Goal: Find specific page/section: Find specific page/section

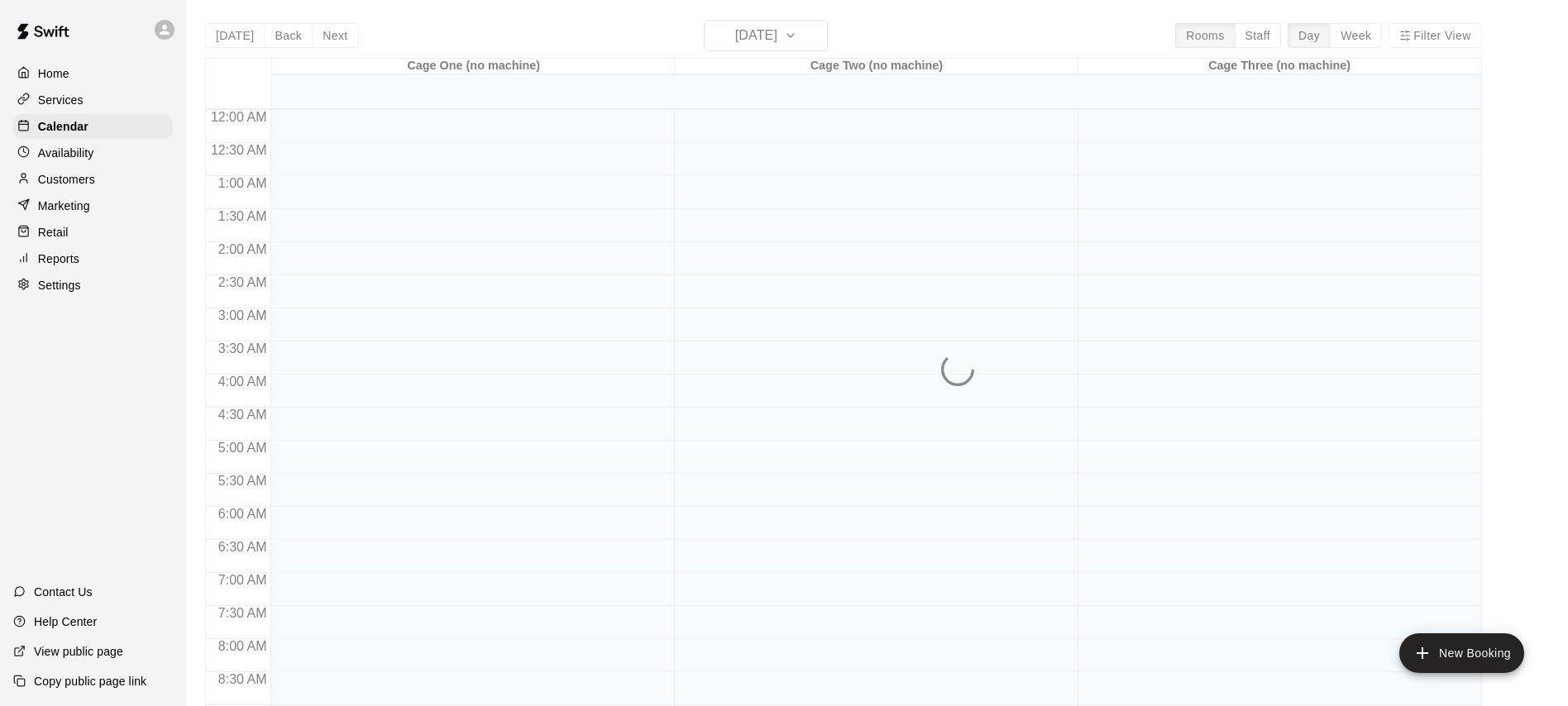
scroll to position [923, 0]
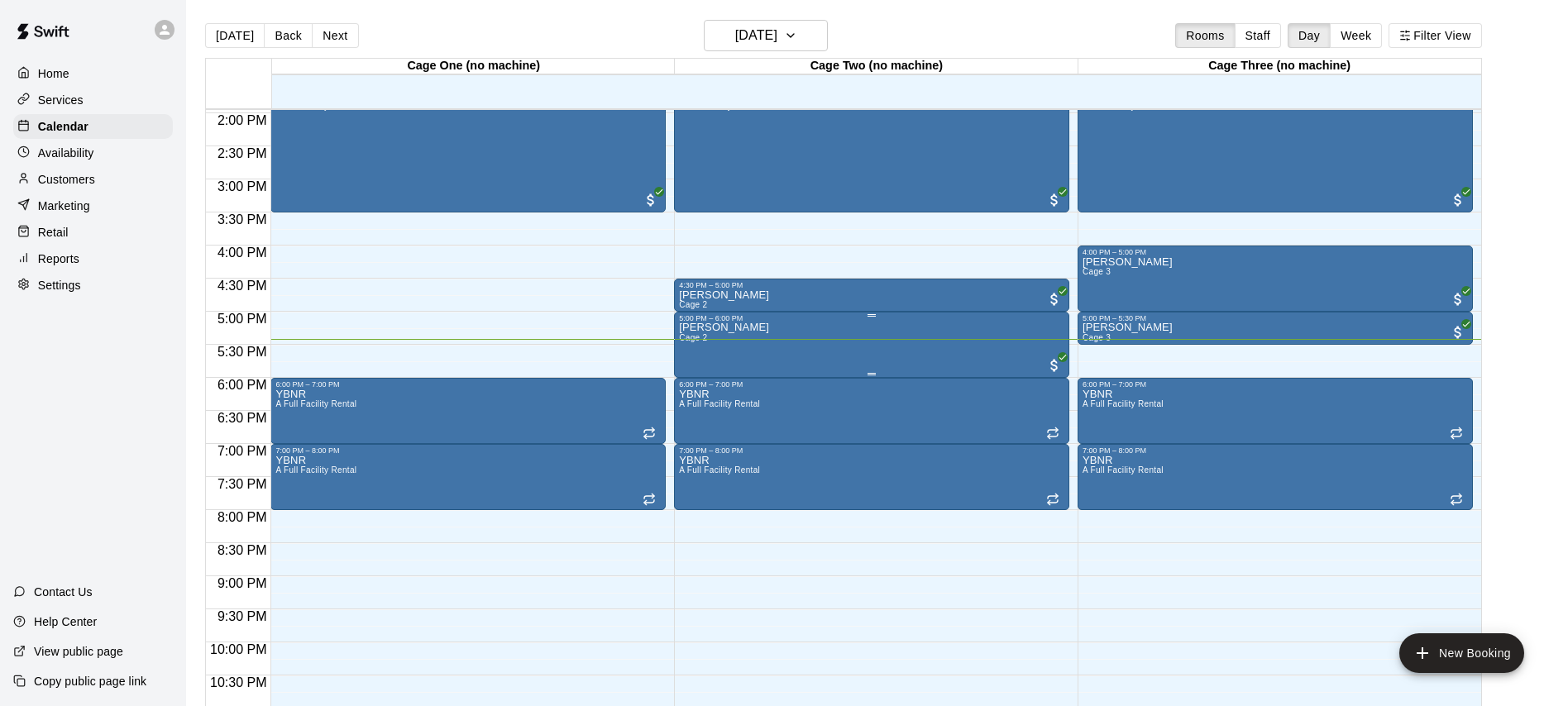
click at [746, 338] on div "[PERSON_NAME] Cage 2" at bounding box center [872, 675] width 386 height 706
click at [748, 337] on div at bounding box center [784, 353] width 1568 height 706
click at [714, 328] on p "[PERSON_NAME]" at bounding box center [724, 328] width 90 height 0
click at [694, 343] on icon "edit" at bounding box center [696, 346] width 20 height 20
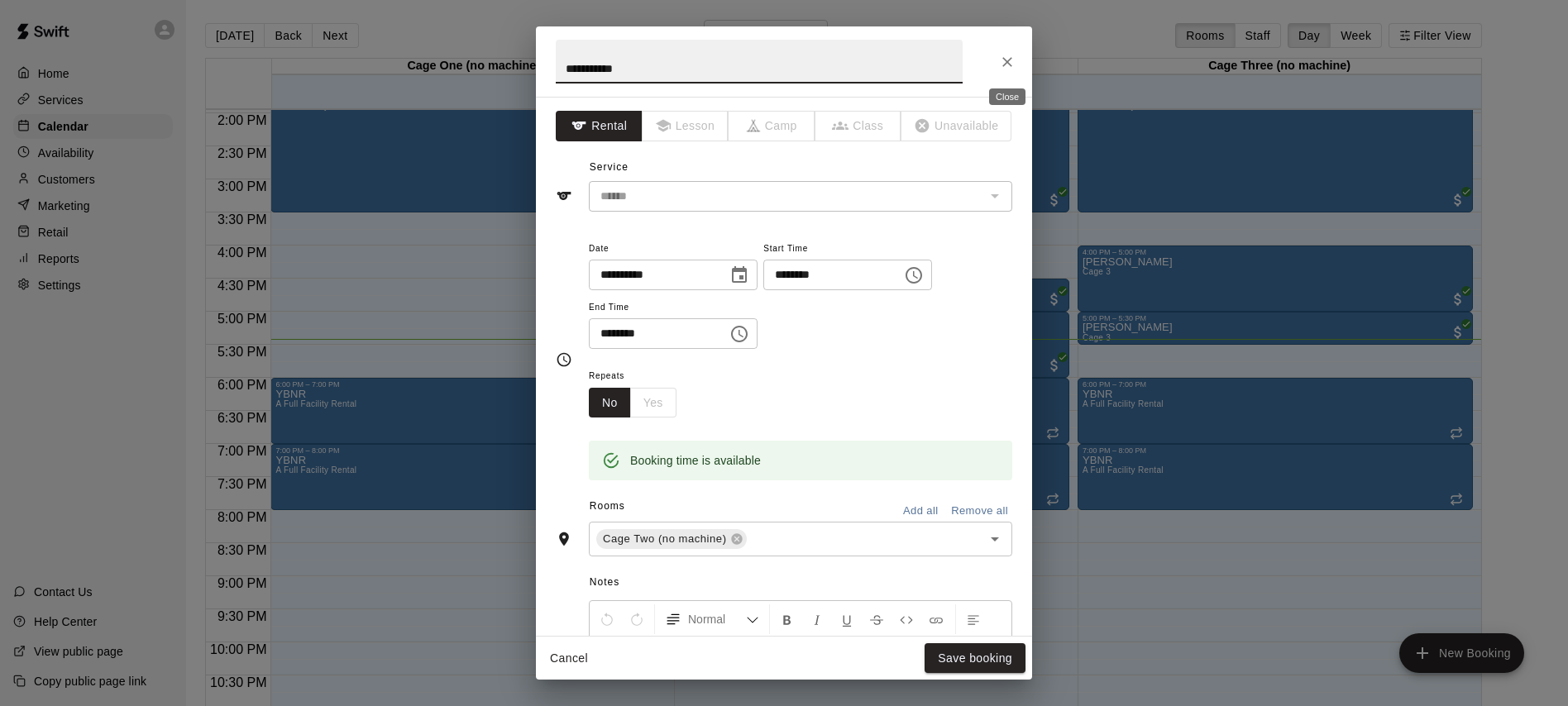
click at [1006, 61] on icon "Close" at bounding box center [1007, 62] width 16 height 16
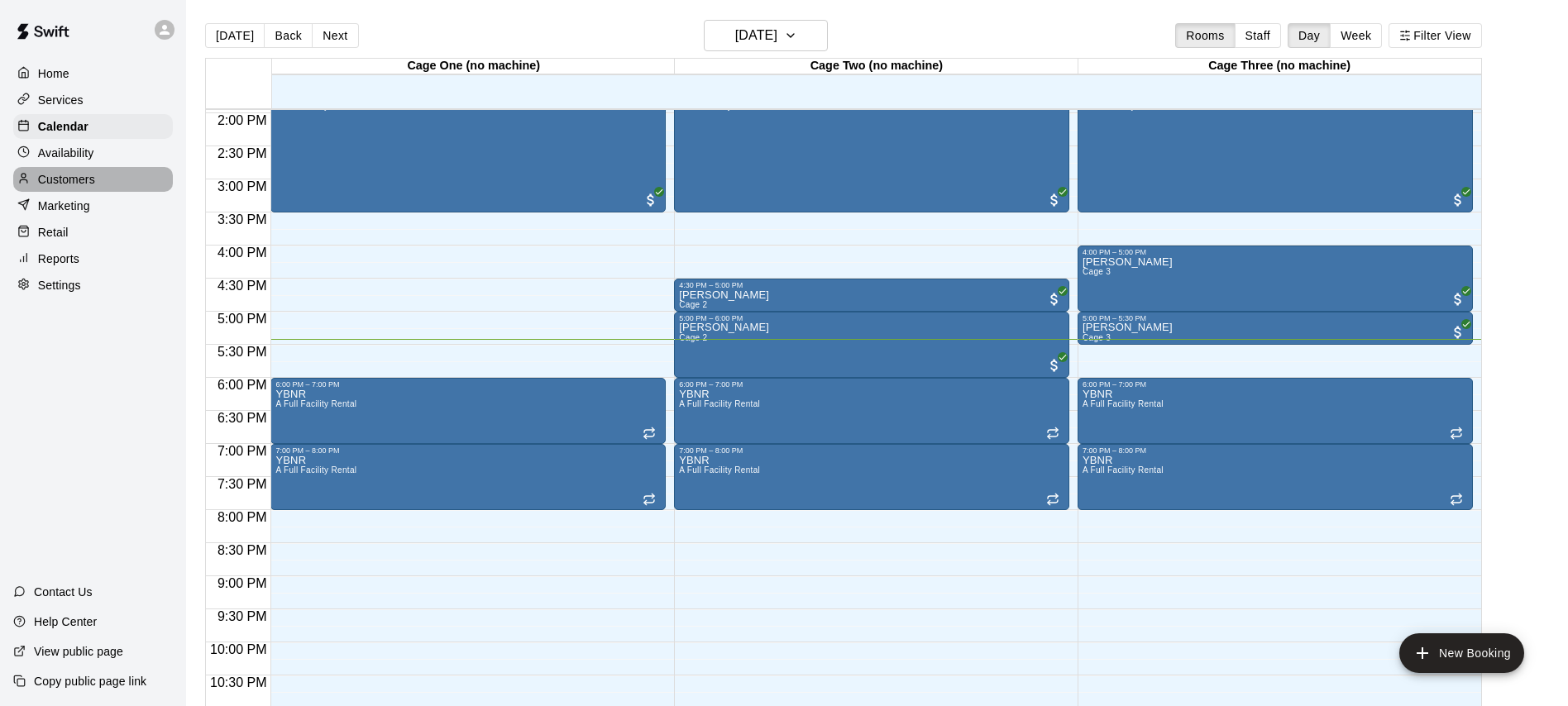
click at [57, 169] on div "Customers" at bounding box center [94, 179] width 160 height 25
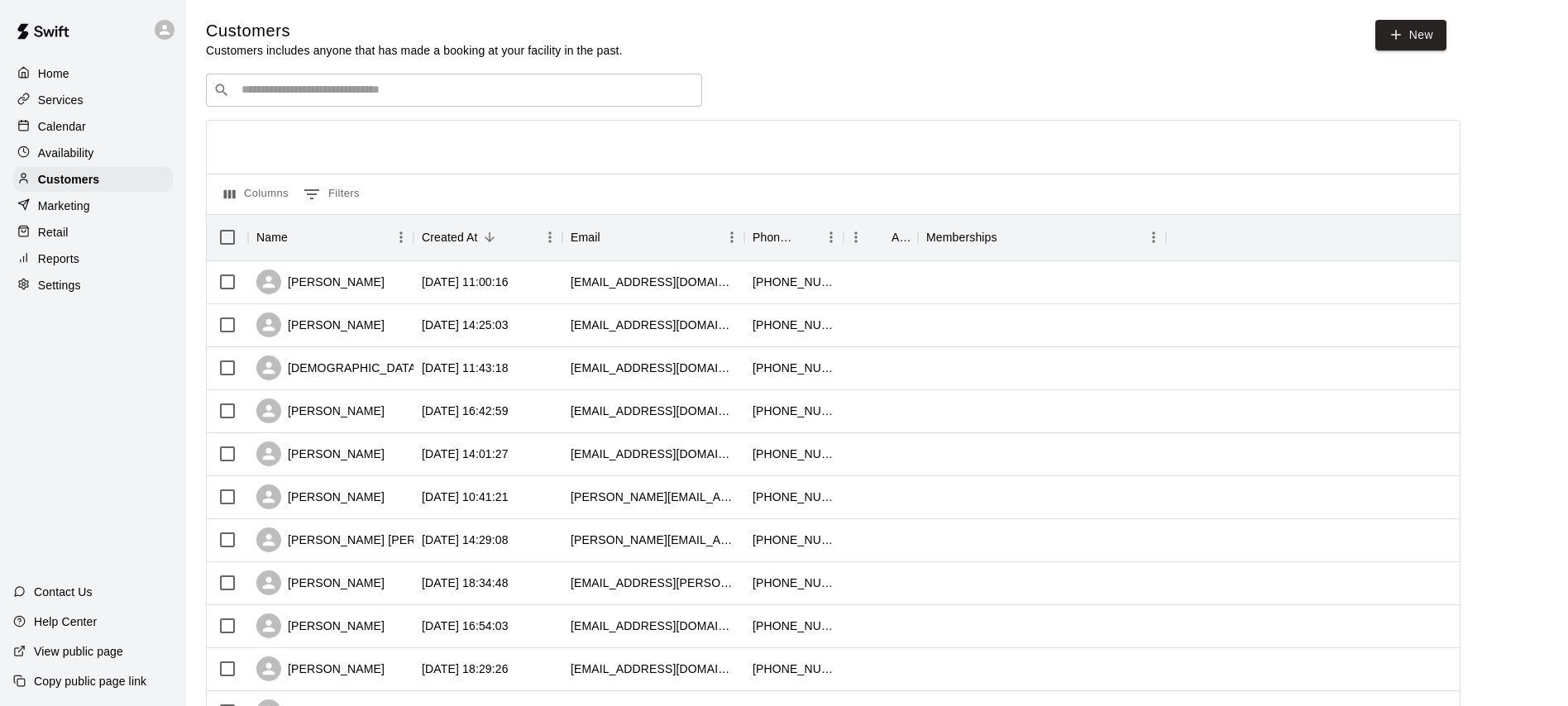
click at [333, 89] on input "Search customers by name or email" at bounding box center [466, 90] width 459 height 16
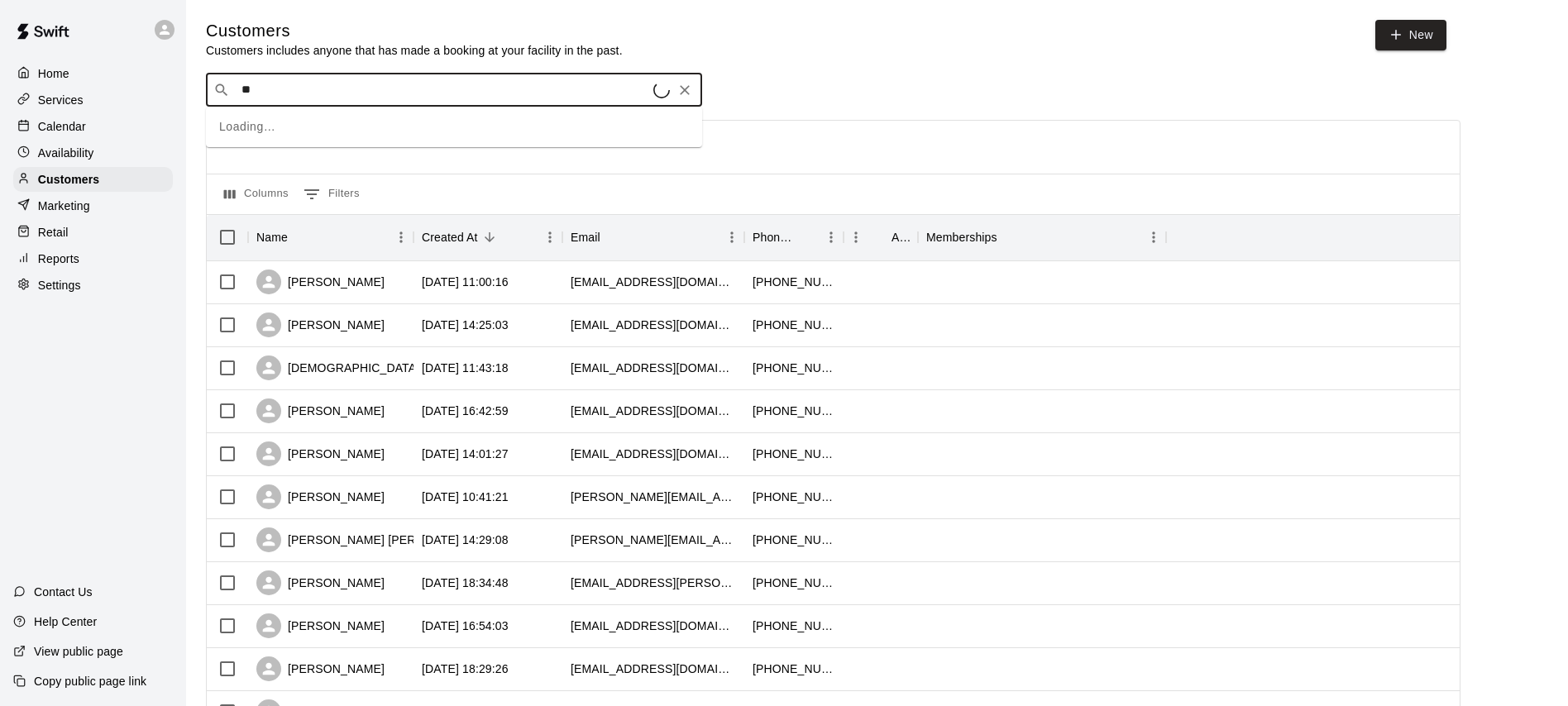
type input "***"
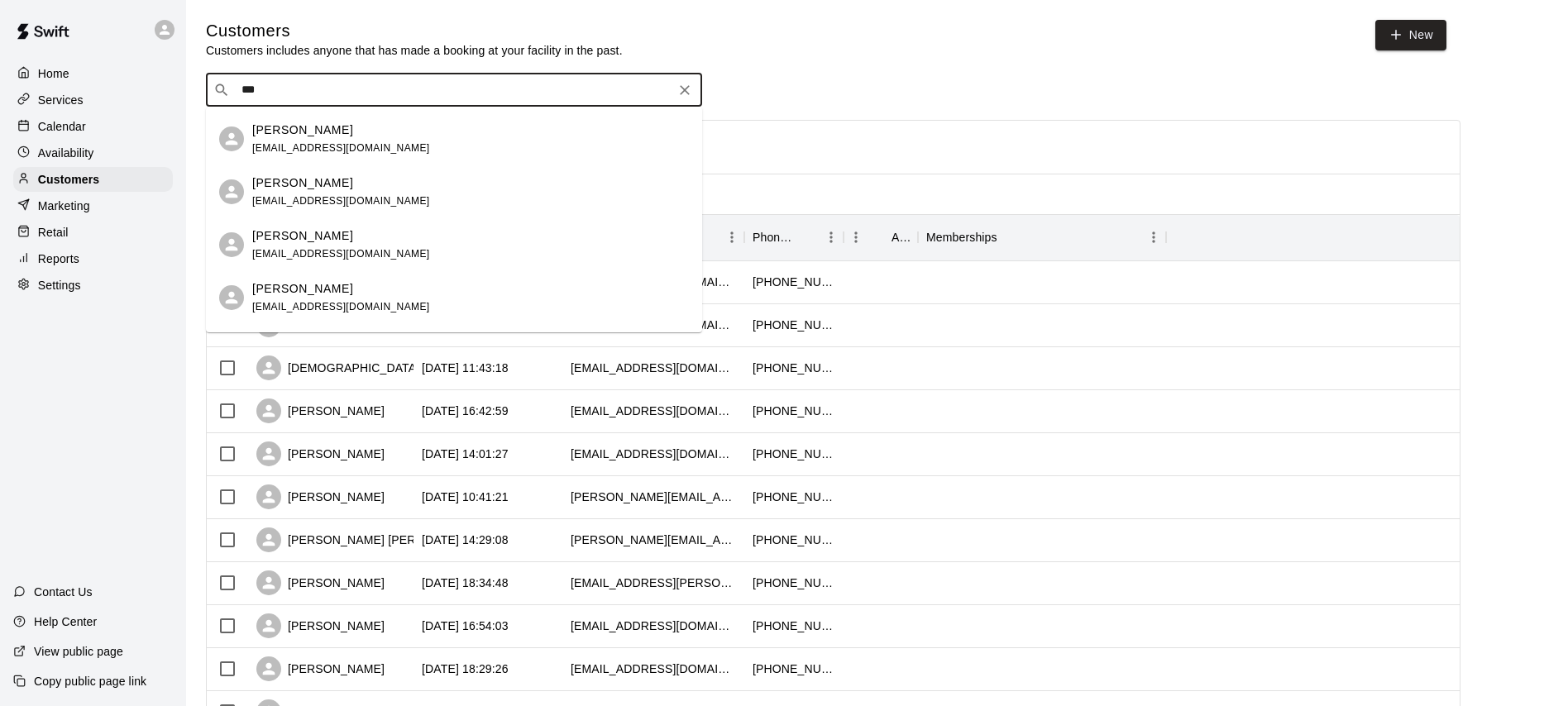
scroll to position [102, 0]
click at [367, 296] on div "[PERSON_NAME] [EMAIL_ADDRESS][DOMAIN_NAME]" at bounding box center [470, 296] width 437 height 35
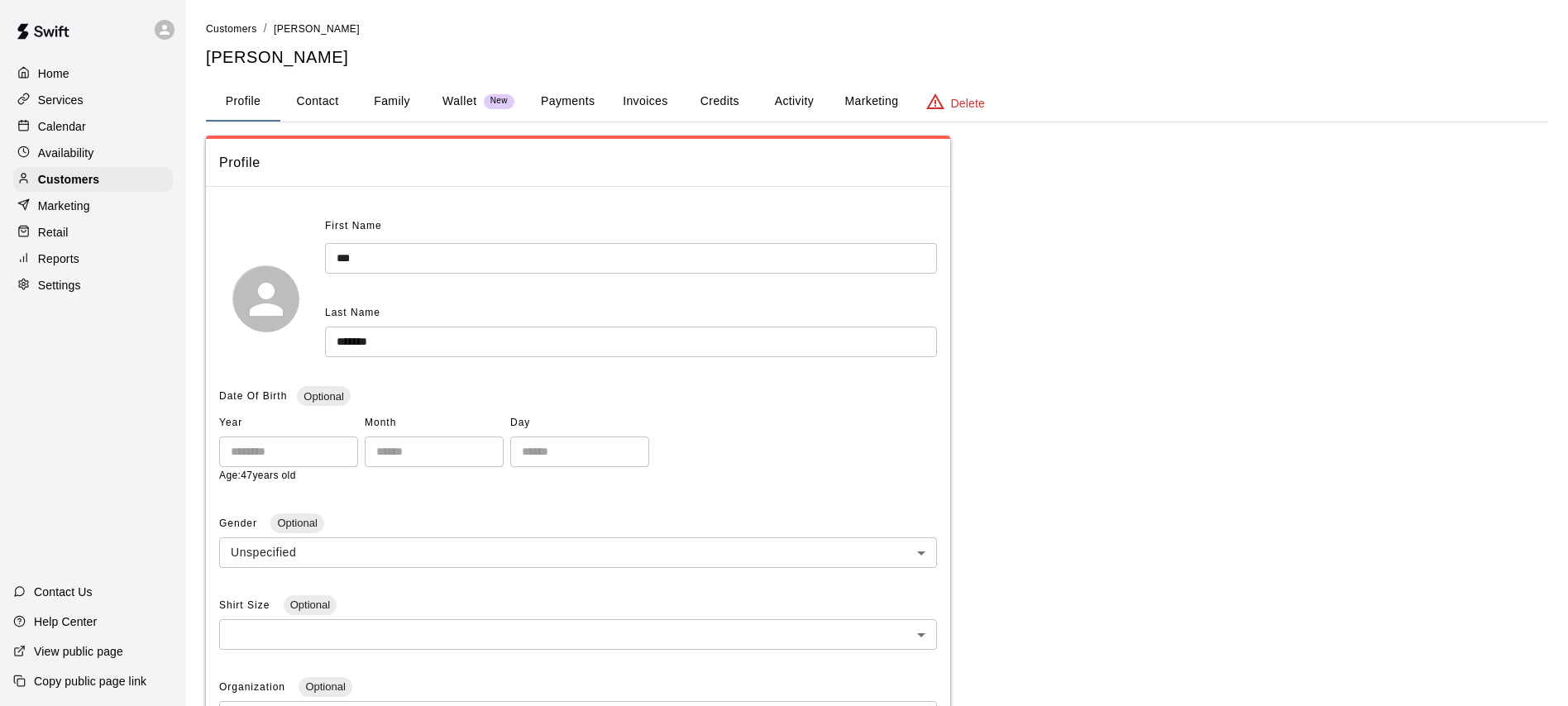
click at [376, 101] on button "Family" at bounding box center [392, 102] width 74 height 40
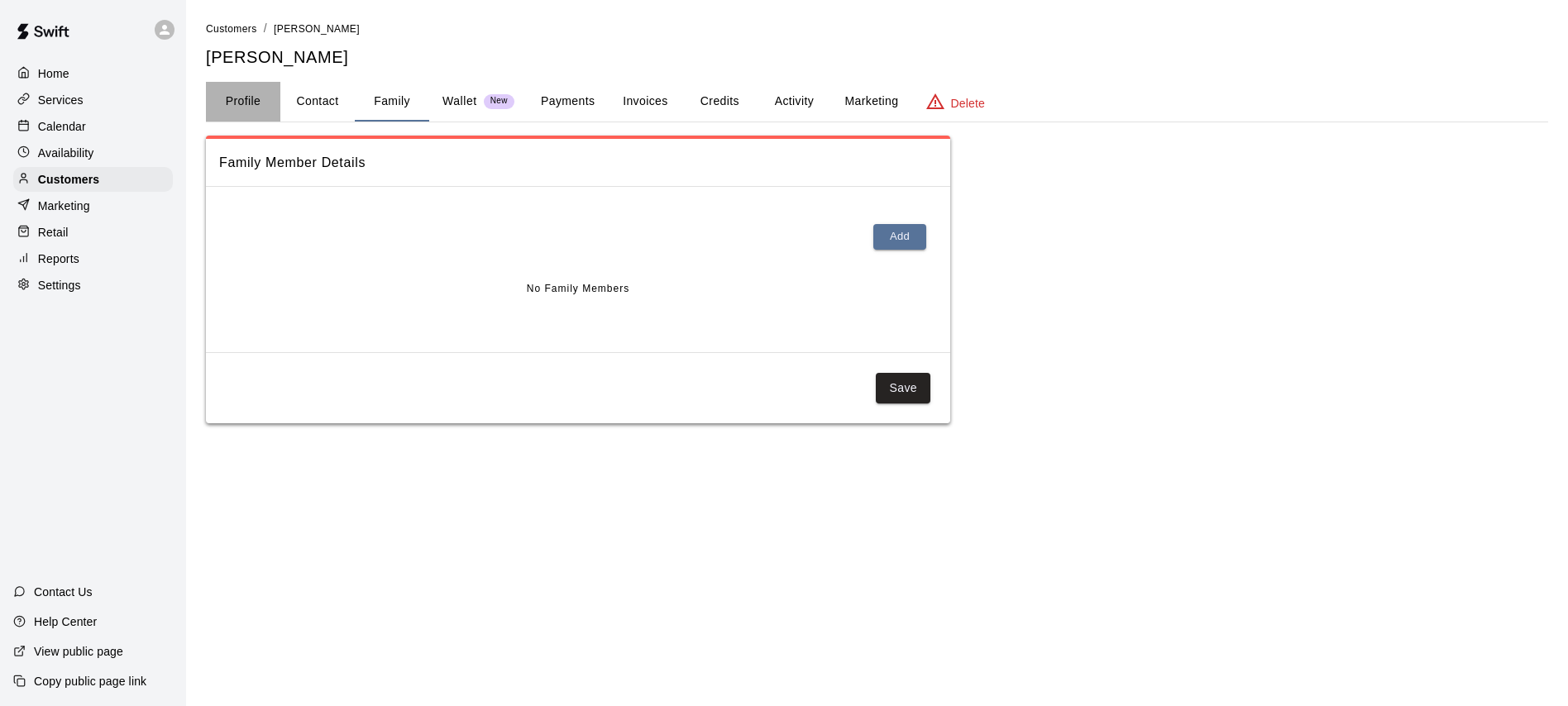
click at [255, 100] on button "Profile" at bounding box center [243, 102] width 74 height 40
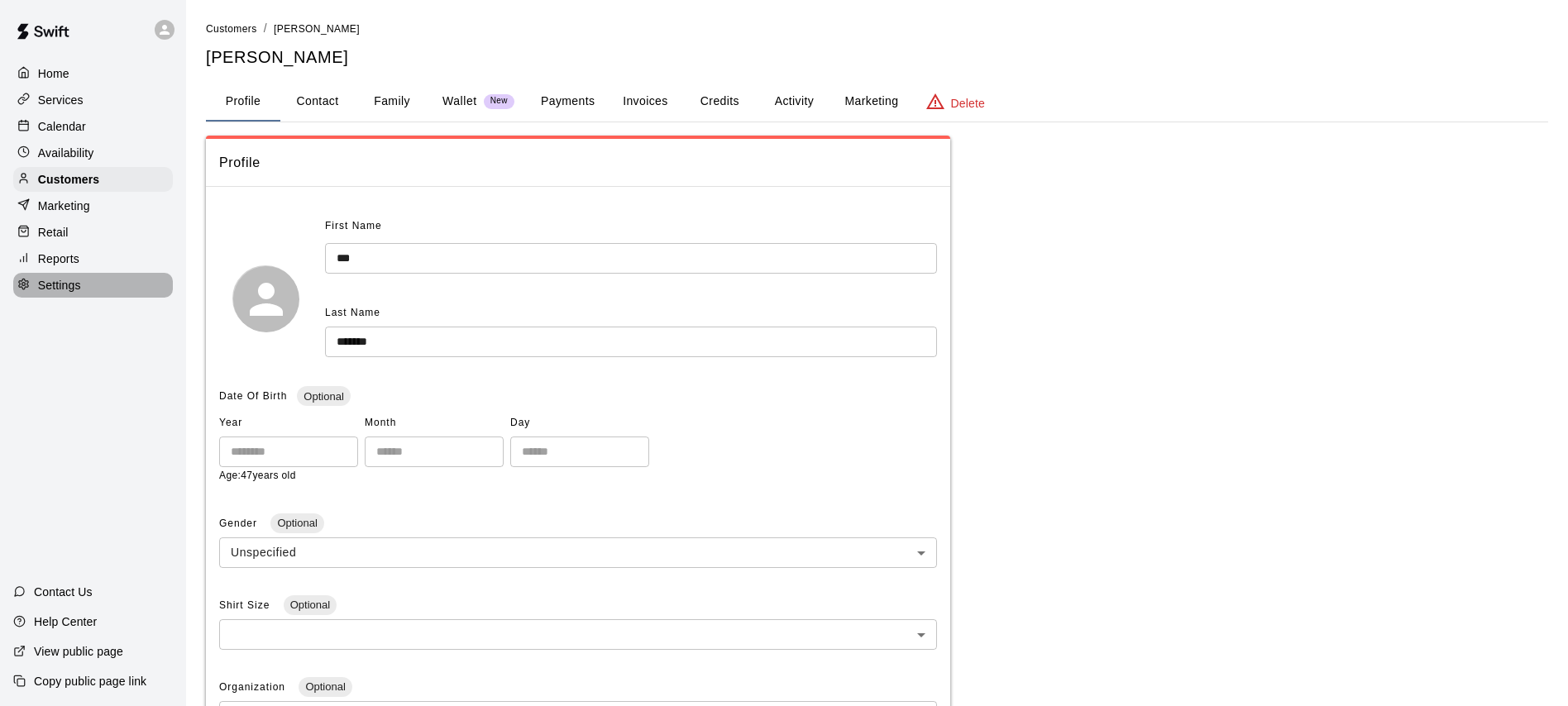
click at [42, 293] on div "Settings" at bounding box center [94, 285] width 160 height 25
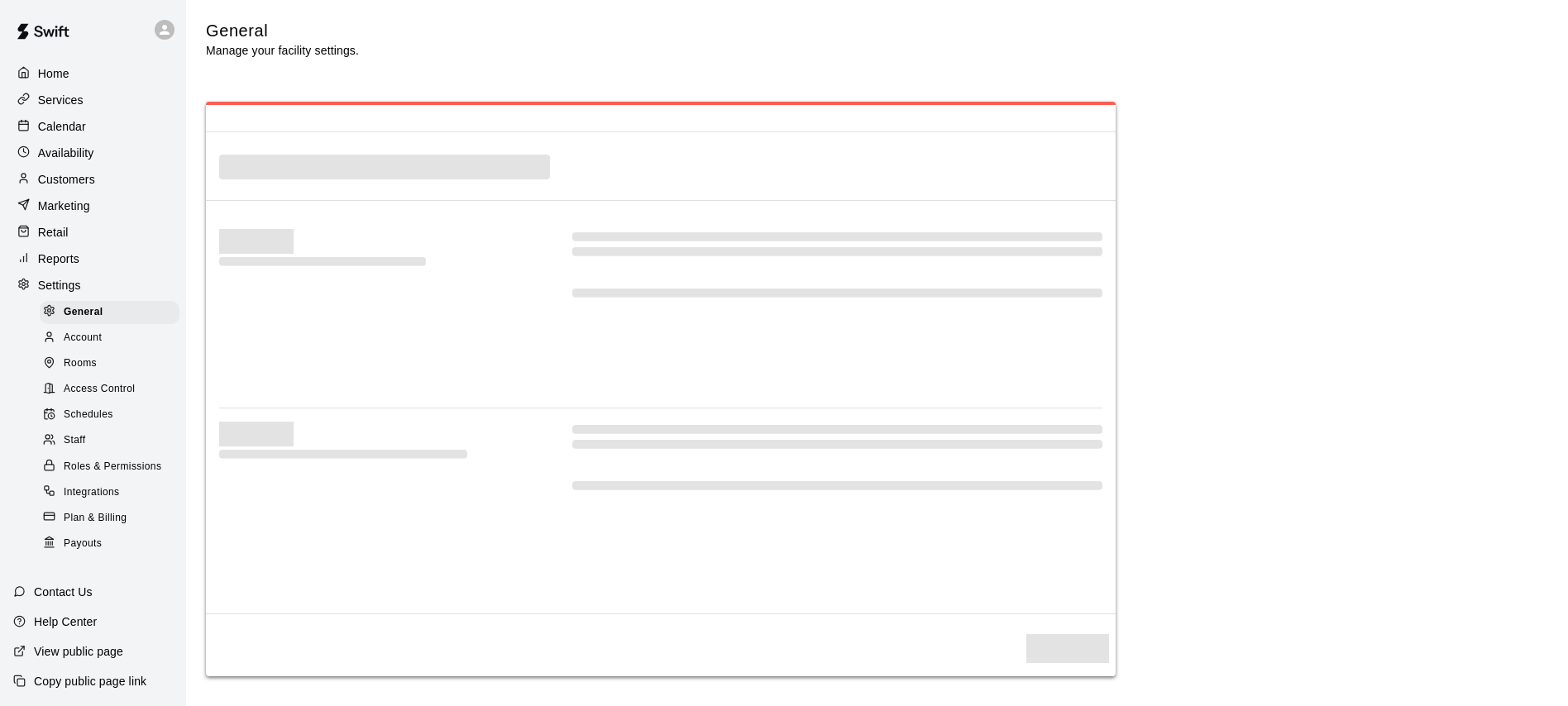
select select "**"
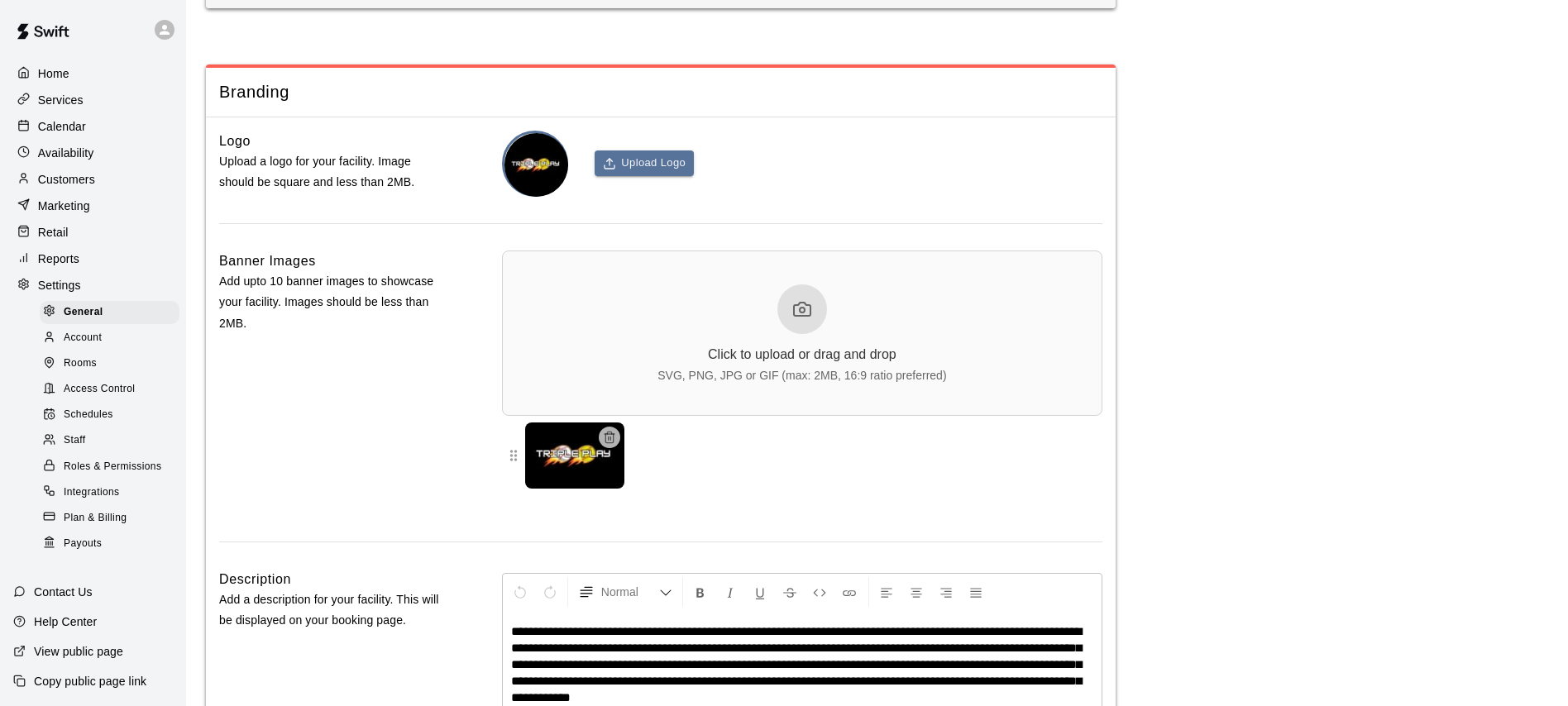
scroll to position [3450, 0]
click at [52, 202] on p "Marketing" at bounding box center [64, 206] width 52 height 16
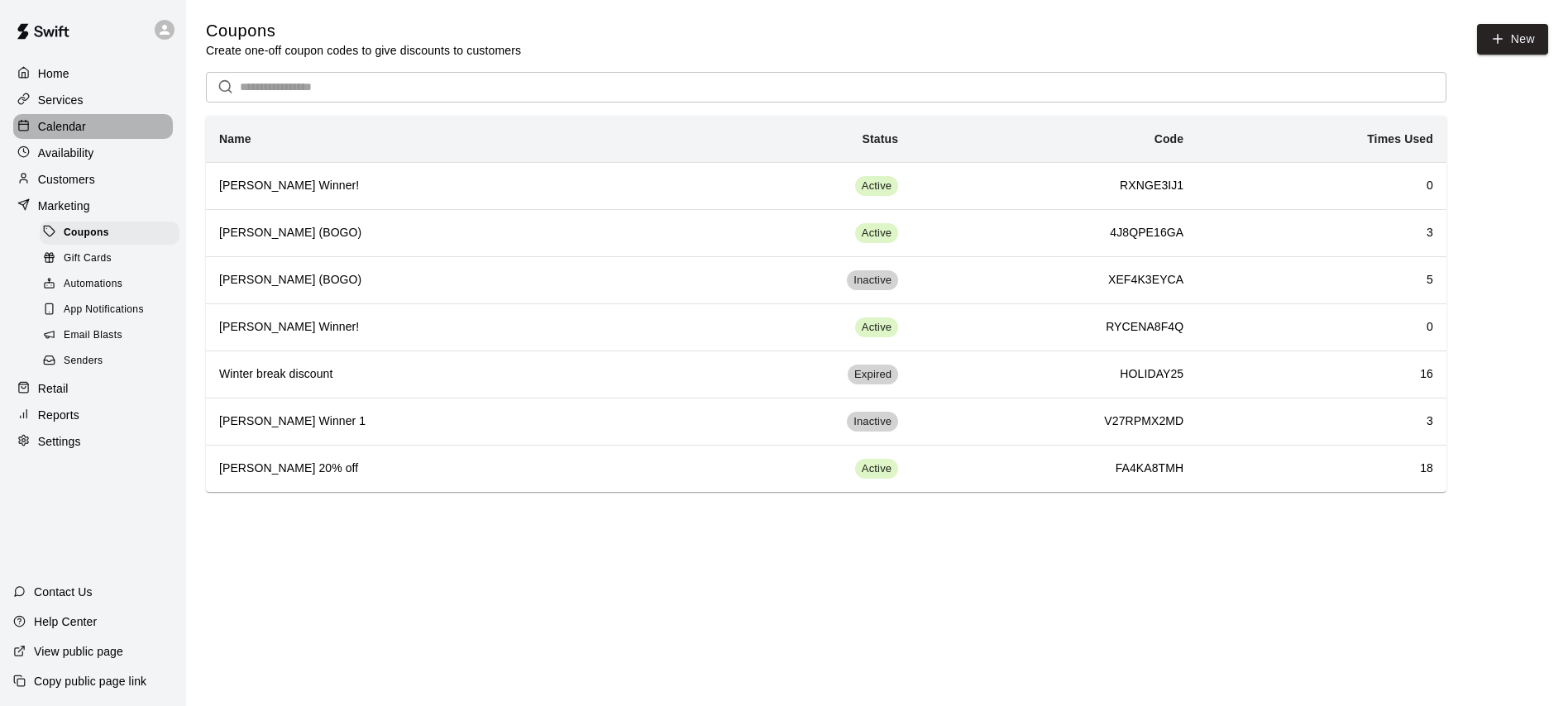
click at [67, 121] on p "Calendar" at bounding box center [62, 126] width 48 height 16
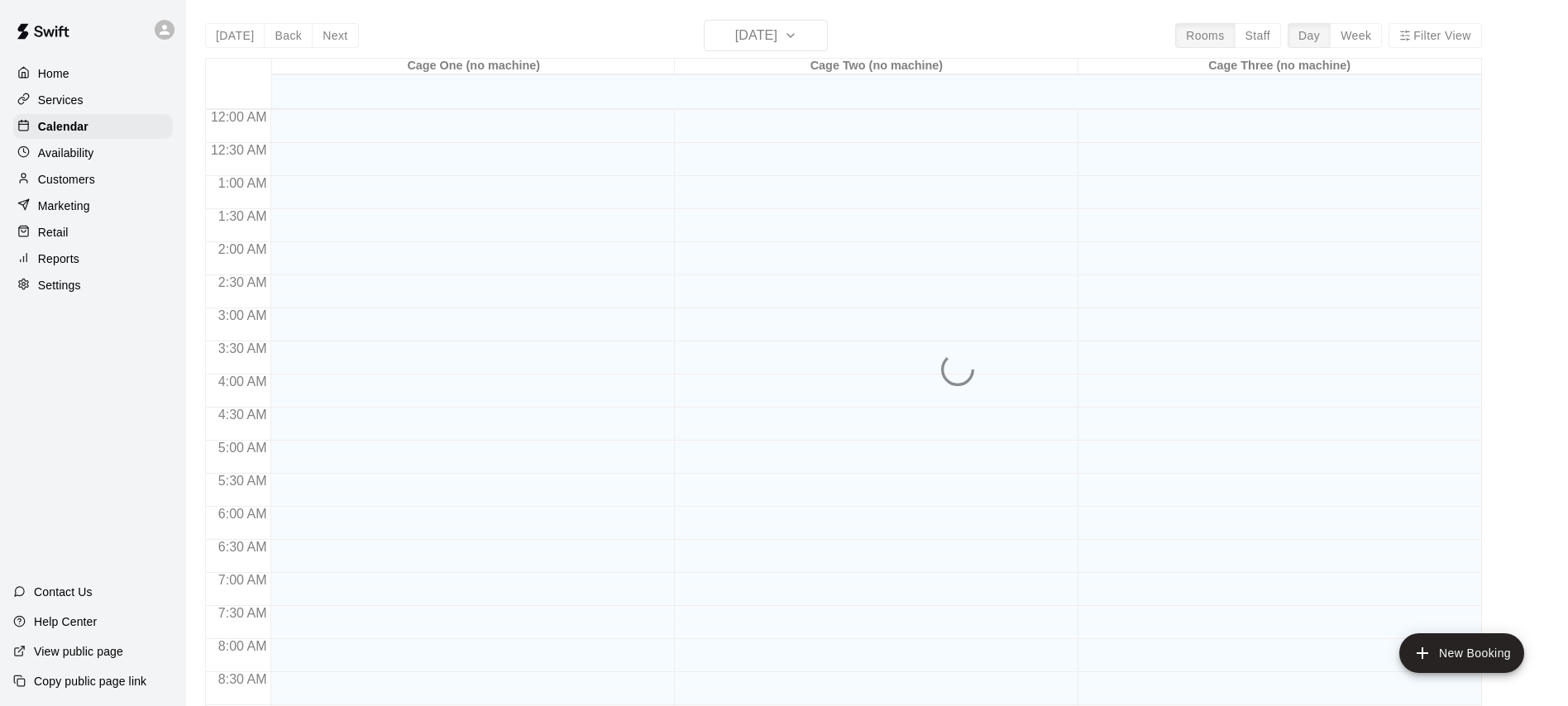
scroll to position [923, 0]
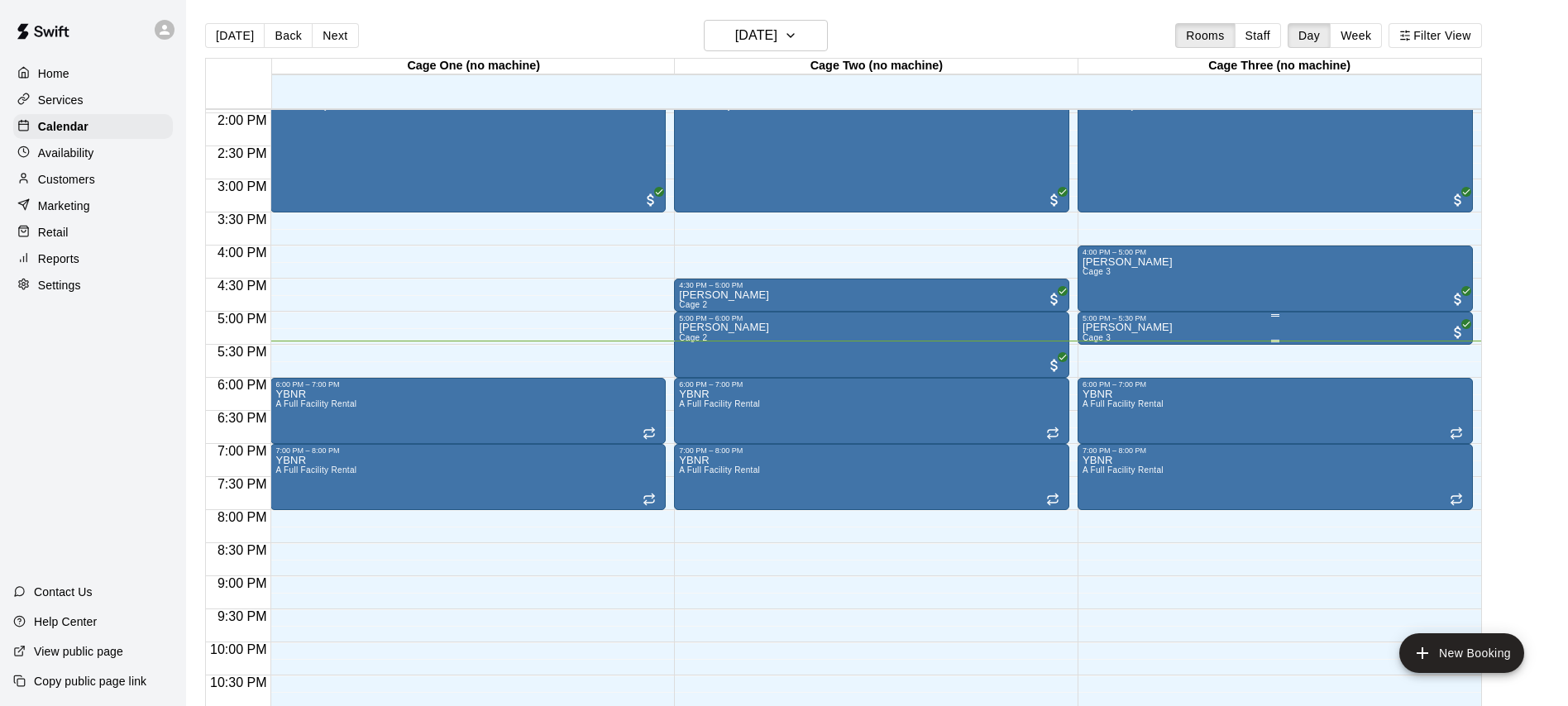
click at [1138, 328] on p "[PERSON_NAME]" at bounding box center [1127, 328] width 90 height 0
click at [889, 664] on div at bounding box center [784, 353] width 1568 height 706
